Goal: Find specific fact: Find specific fact

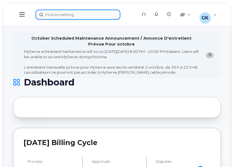
click at [69, 12] on div at bounding box center [85, 15] width 98 height 10
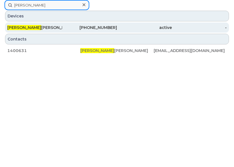
type input "dhruv"
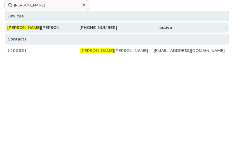
click at [64, 24] on div "604-787-1635" at bounding box center [89, 27] width 55 height 10
click at [82, 24] on div "604-787-1635" at bounding box center [89, 27] width 55 height 10
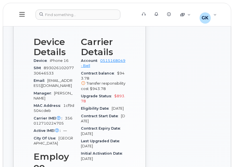
scroll to position [308, 0]
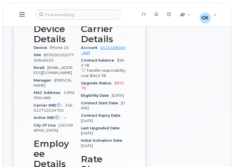
click at [166, 94] on div "Edit Device / Employee Add Roaming Package Reset Voicemail Change SIM Card Chan…" at bounding box center [196, 109] width 94 height 488
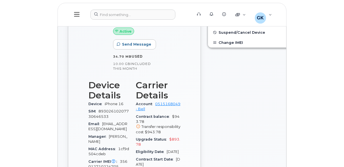
scroll to position [280, 0]
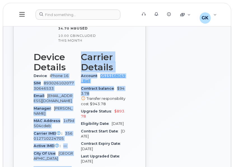
drag, startPoint x: 50, startPoint y: 104, endPoint x: 67, endPoint y: 108, distance: 16.9
drag, startPoint x: 67, startPoint y: 108, endPoint x: 61, endPoint y: 114, distance: 8.9
click at [61, 92] on div "SIM 89302610207730646533" at bounding box center [54, 85] width 41 height 13
click at [51, 79] on div "Device iPhone 16" at bounding box center [54, 75] width 41 height 7
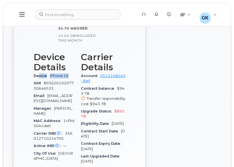
drag, startPoint x: 43, startPoint y: 110, endPoint x: 39, endPoint y: 103, distance: 7.3
click at [39, 79] on div "Device iPhone 16" at bounding box center [54, 75] width 41 height 7
drag, startPoint x: 39, startPoint y: 103, endPoint x: 32, endPoint y: 108, distance: 8.9
click at [34, 78] on span "Device" at bounding box center [42, 75] width 16 height 4
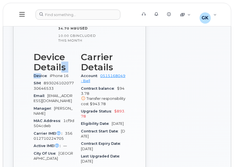
drag, startPoint x: 35, startPoint y: 101, endPoint x: 41, endPoint y: 107, distance: 8.9
click at [41, 107] on section "Device Details Device iPhone 16 SIM 89302610207730646533 Email ddesai@seaspanco…" at bounding box center [54, 107] width 41 height 110
drag, startPoint x: 41, startPoint y: 107, endPoint x: 40, endPoint y: 112, distance: 5.9
click at [38, 85] on span "SIM" at bounding box center [39, 83] width 10 height 4
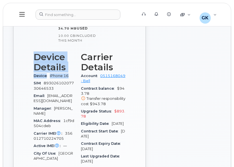
drag, startPoint x: 41, startPoint y: 110, endPoint x: 33, endPoint y: 61, distance: 50.1
drag, startPoint x: 33, startPoint y: 61, endPoint x: 56, endPoint y: 94, distance: 40.1
click at [56, 72] on h3 "Device Details" at bounding box center [54, 62] width 41 height 20
click at [42, 79] on div "Device iPhone 16" at bounding box center [54, 75] width 41 height 7
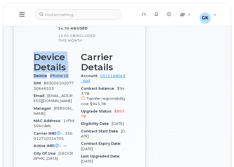
click at [45, 79] on div "Device iPhone 16" at bounding box center [54, 75] width 41 height 7
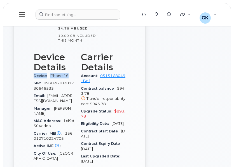
drag, startPoint x: 45, startPoint y: 110, endPoint x: 32, endPoint y: 105, distance: 14.0
click at [171, 104] on div "Edit Device / Employee Add Roaming Package Reset Voicemail Change SIM Card Chan…" at bounding box center [196, 137] width 94 height 488
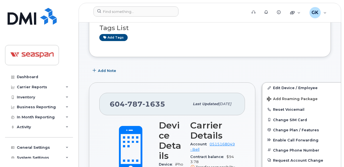
scroll to position [0, 0]
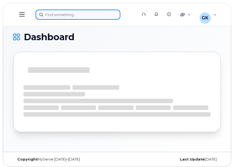
click at [83, 16] on div at bounding box center [85, 15] width 98 height 10
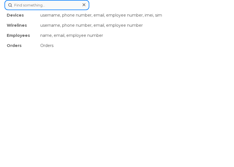
click at [73, 8] on input at bounding box center [46, 5] width 85 height 10
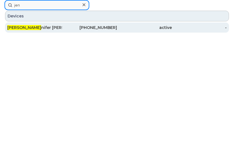
type input "jen"
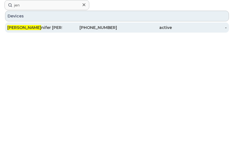
click at [60, 28] on div "Jen nifer Leaman" at bounding box center [34, 28] width 55 height 6
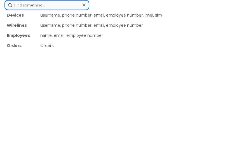
click at [71, 10] on div "Devices username, phone number, email, employee number, imei, sim Wirelines use…" at bounding box center [116, 5] width 225 height 10
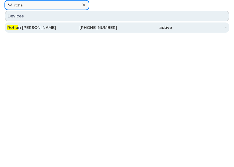
type input "roha"
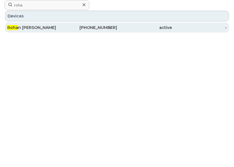
click at [73, 27] on div "778-847-5731" at bounding box center [89, 28] width 55 height 6
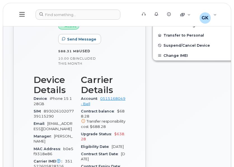
scroll to position [252, 0]
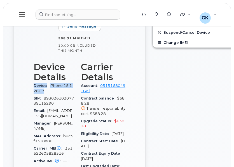
drag, startPoint x: 43, startPoint y: 123, endPoint x: 33, endPoint y: 114, distance: 14.3
click at [180, 122] on div "Edit Device / Employee Add Roaming Package Reset Voicemail Change SIM Card Chan…" at bounding box center [196, 159] width 94 height 476
drag, startPoint x: 32, startPoint y: 111, endPoint x: 51, endPoint y: 124, distance: 23.2
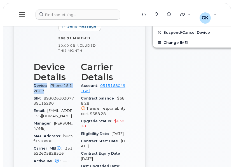
drag, startPoint x: 51, startPoint y: 124, endPoint x: 49, endPoint y: 127, distance: 3.0
click at [50, 94] on div "Device iPhone 15 128GB" at bounding box center [54, 88] width 41 height 13
drag, startPoint x: 50, startPoint y: 128, endPoint x: 33, endPoint y: 117, distance: 20.3
click at [34, 94] on div "Device iPhone 15 128GB" at bounding box center [54, 88] width 41 height 13
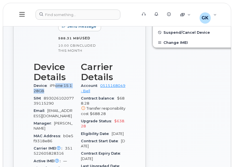
drag, startPoint x: 33, startPoint y: 117, endPoint x: 47, endPoint y: 122, distance: 13.8
click at [47, 93] on span "iPhone 15 128GB" at bounding box center [53, 87] width 38 height 9
click at [35, 87] on span "Device" at bounding box center [42, 85] width 16 height 4
drag, startPoint x: 33, startPoint y: 115, endPoint x: 46, endPoint y: 126, distance: 17.5
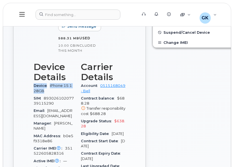
click at [47, 94] on div "Device iPhone 15 128GB" at bounding box center [54, 88] width 41 height 13
drag, startPoint x: 47, startPoint y: 127, endPoint x: 23, endPoint y: 103, distance: 33.5
click at [23, 103] on div "[PHONE_NUMBER] Last updated [DATE] Active Send Message 588.31 MB  used 10.00 GB…" at bounding box center [79, 158] width 133 height 469
drag, startPoint x: 23, startPoint y: 103, endPoint x: 42, endPoint y: 126, distance: 29.2
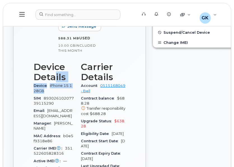
click at [43, 94] on div "Device iPhone 15 128GB" at bounding box center [54, 88] width 41 height 13
click at [42, 94] on div "Device iPhone 15 128GB" at bounding box center [54, 88] width 41 height 13
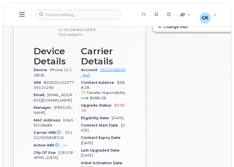
scroll to position [280, 0]
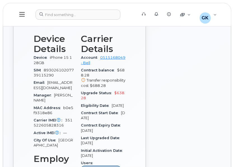
click at [45, 77] on span "89302610207739115290" at bounding box center [54, 72] width 40 height 9
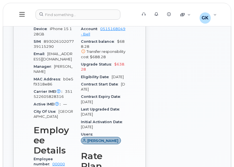
scroll to position [336, 0]
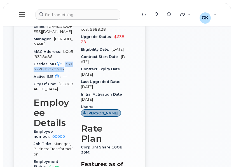
drag, startPoint x: 43, startPoint y: 129, endPoint x: 57, endPoint y: 133, distance: 14.6
click at [57, 73] on div "Carrier IMEI Carrier IMEI is reported during the last billing cycle or change o…" at bounding box center [54, 66] width 41 height 13
drag, startPoint x: 57, startPoint y: 133, endPoint x: 53, endPoint y: 131, distance: 4.5
copy span "351522605828316"
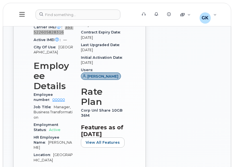
scroll to position [365, 0]
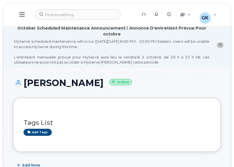
scroll to position [371, 0]
